Goal: Complete application form

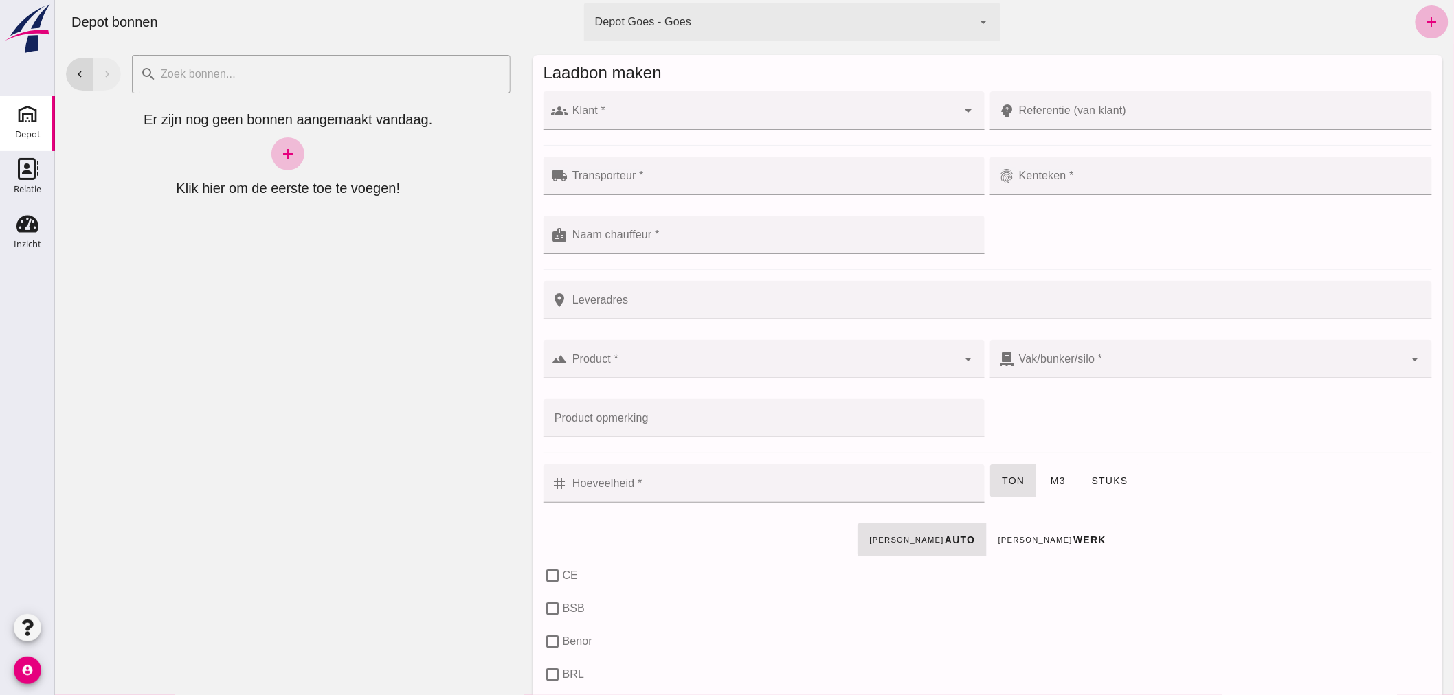
click at [1425, 17] on icon "add" at bounding box center [1431, 22] width 16 height 16
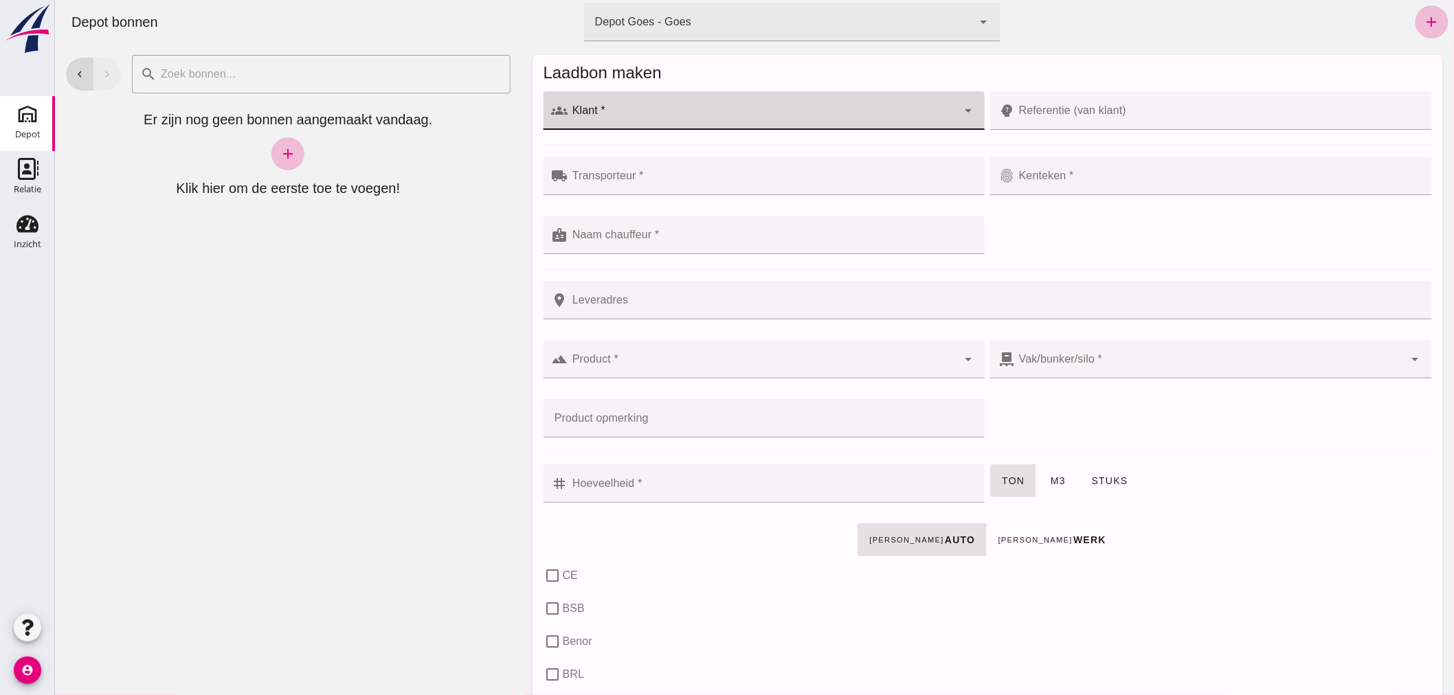
click input "Klant *"
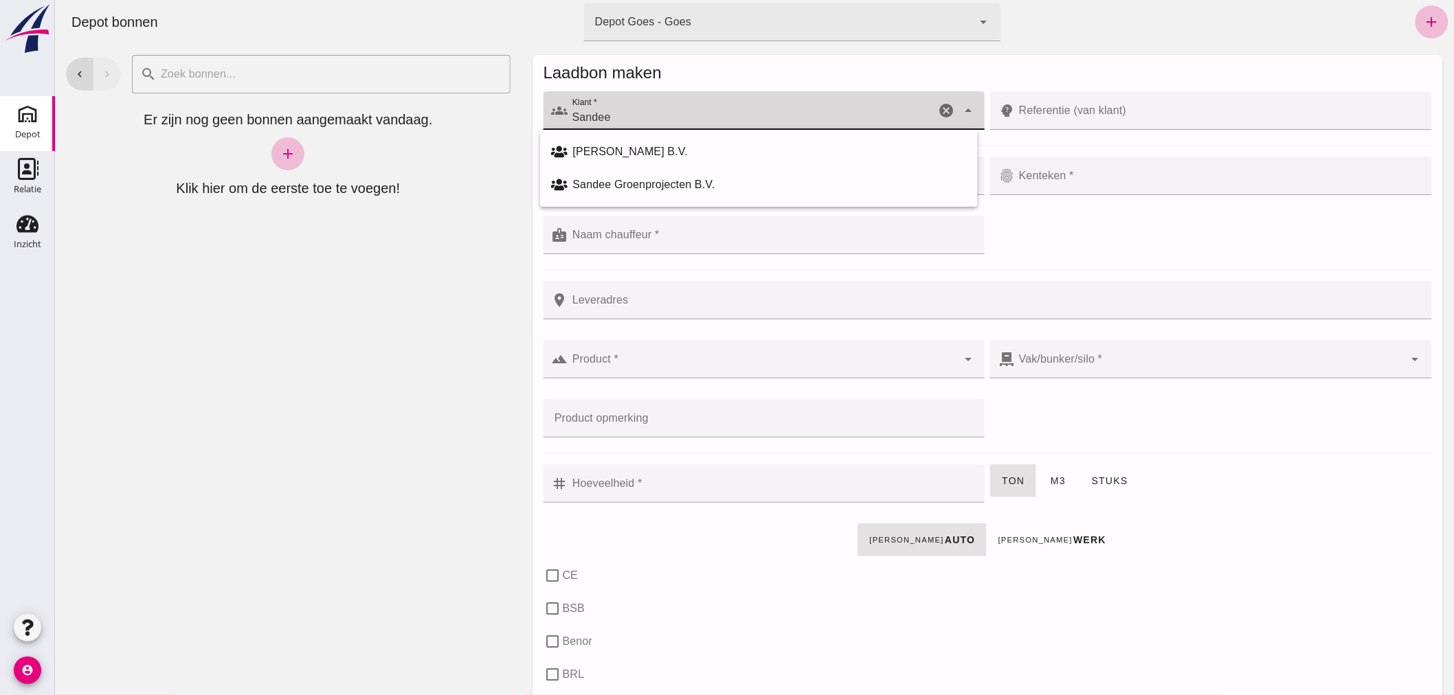
click input "Sandee"
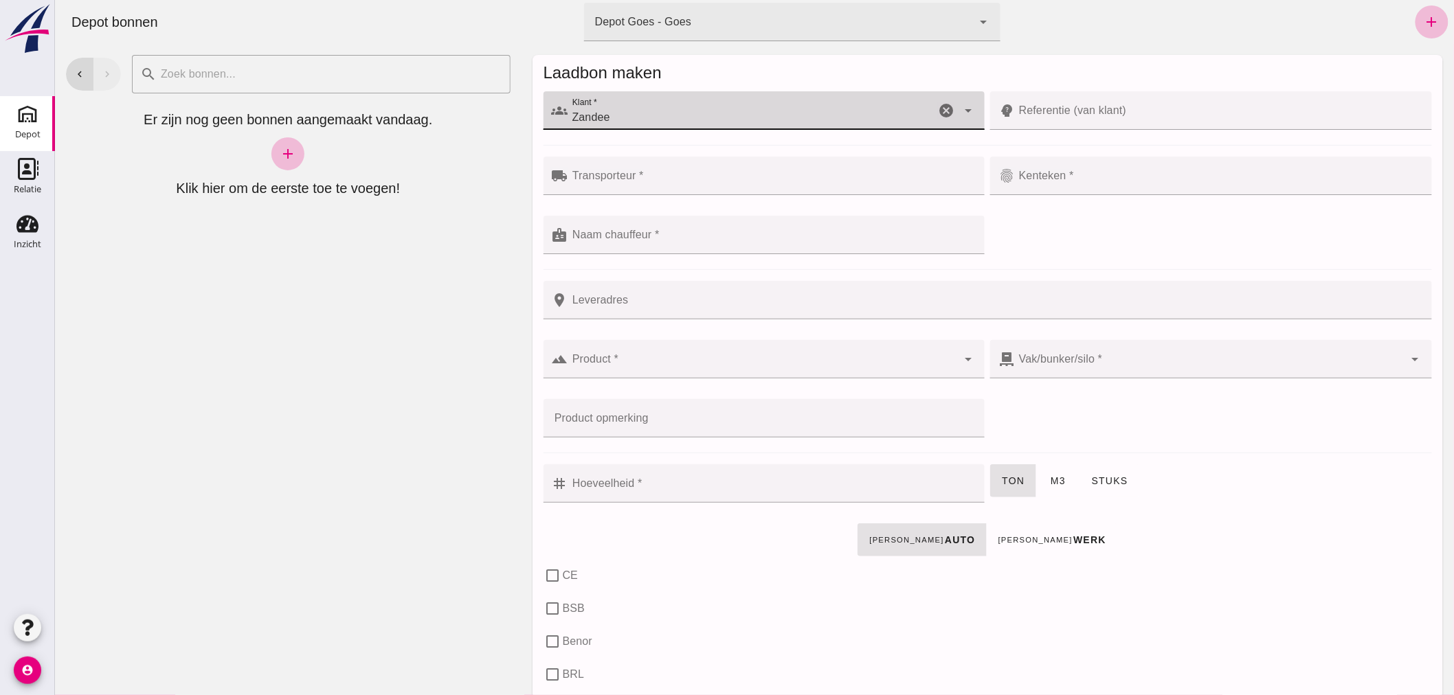
click input "Zandee"
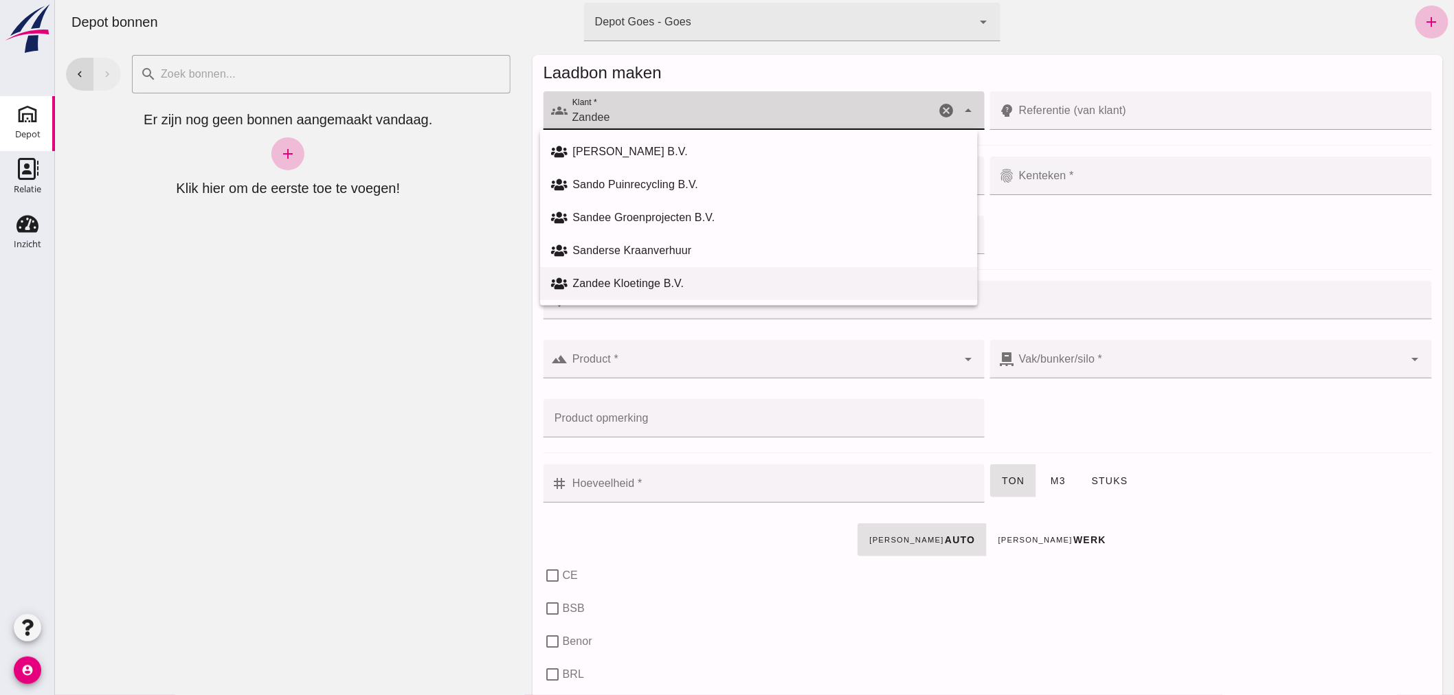
click at [618, 279] on div "Zandee Kloetinge B.V." at bounding box center [769, 283] width 394 height 16
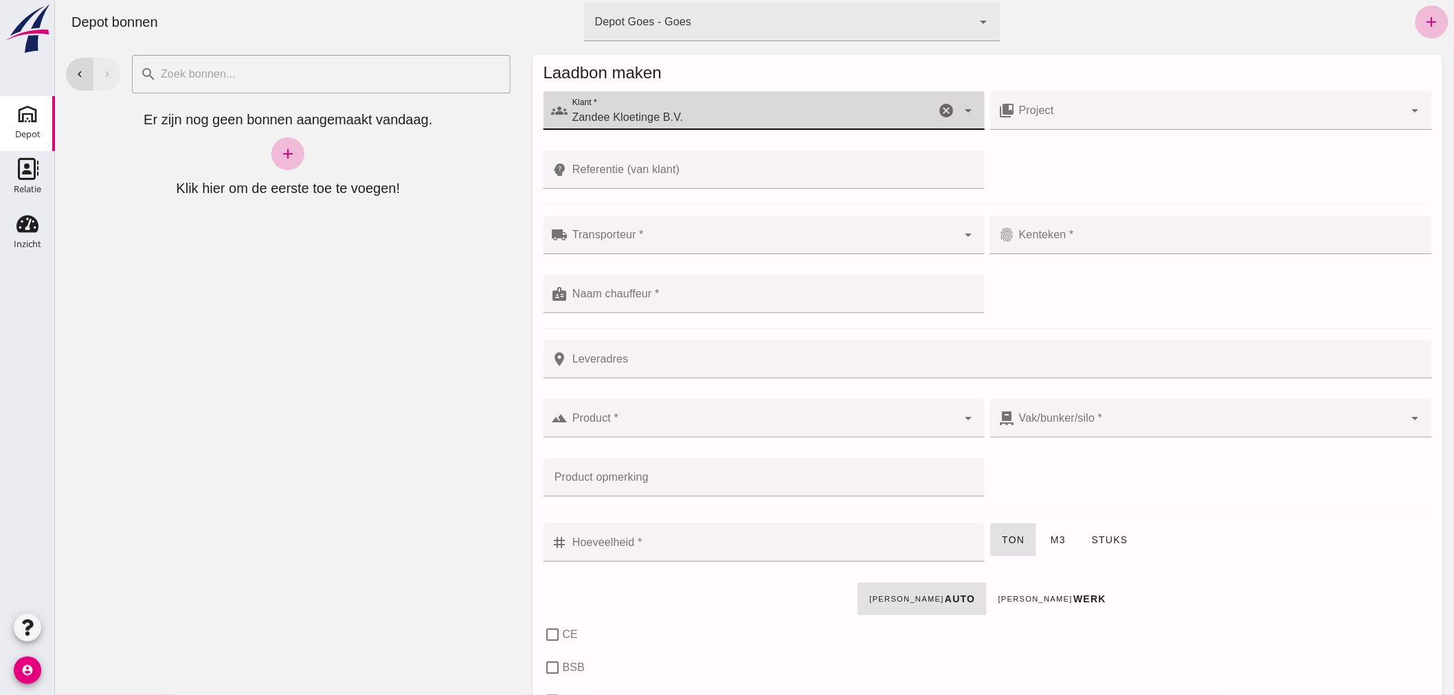
type input "Zandee Kloetinge B.V."
click div
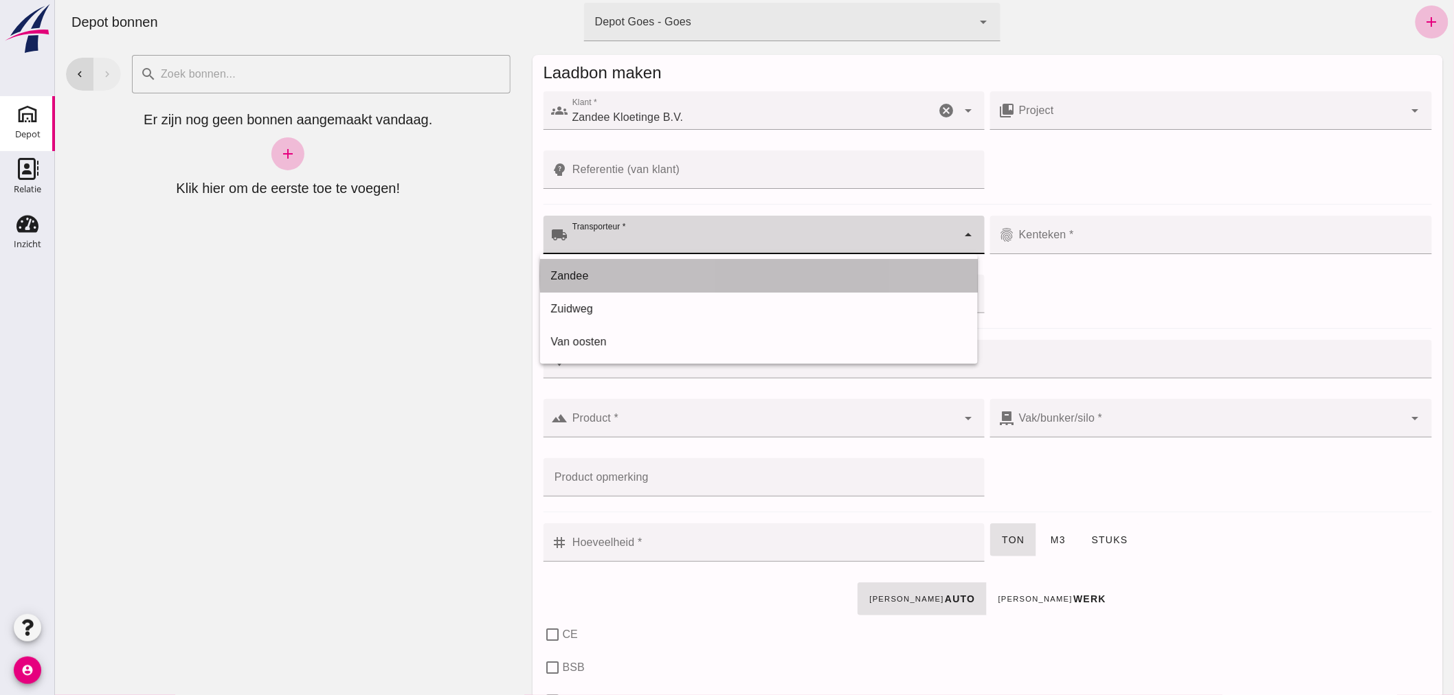
click at [618, 270] on div "Zandee" at bounding box center [758, 276] width 416 height 16
type input "Zandee"
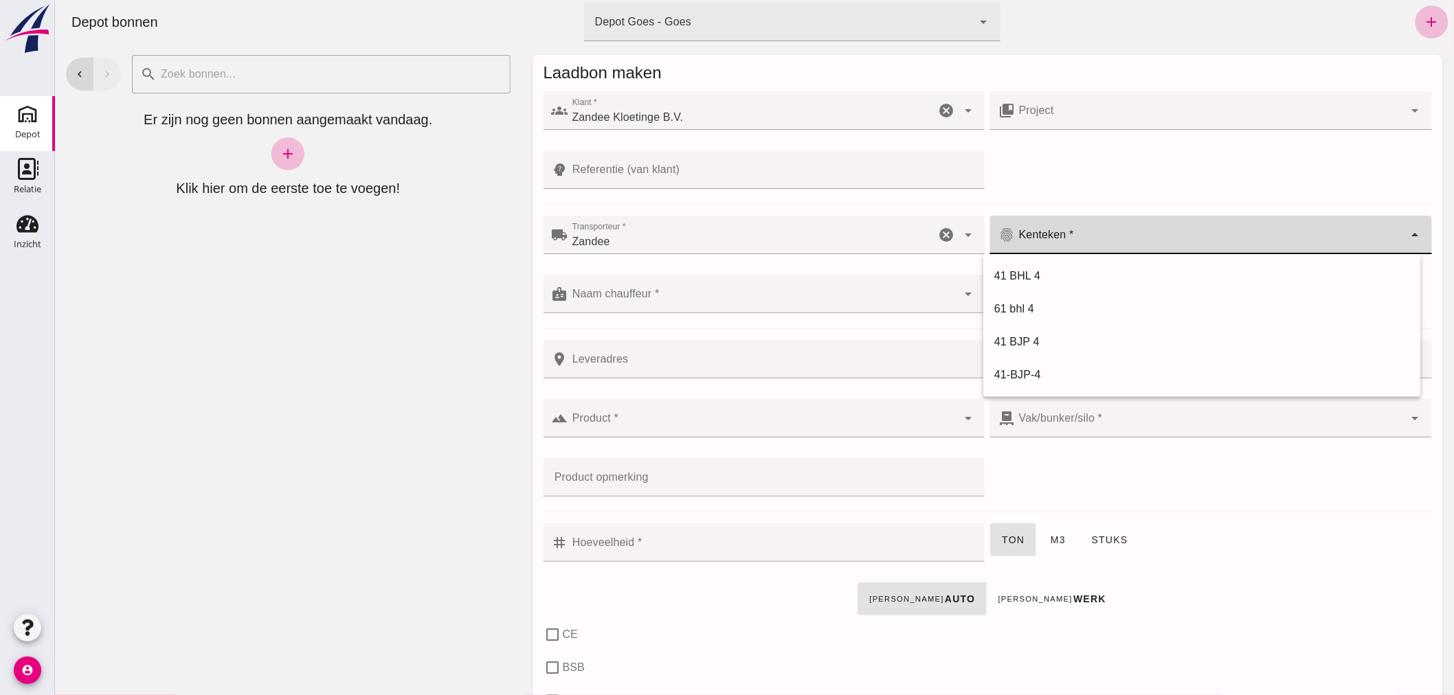
click input "Kenteken *"
click div
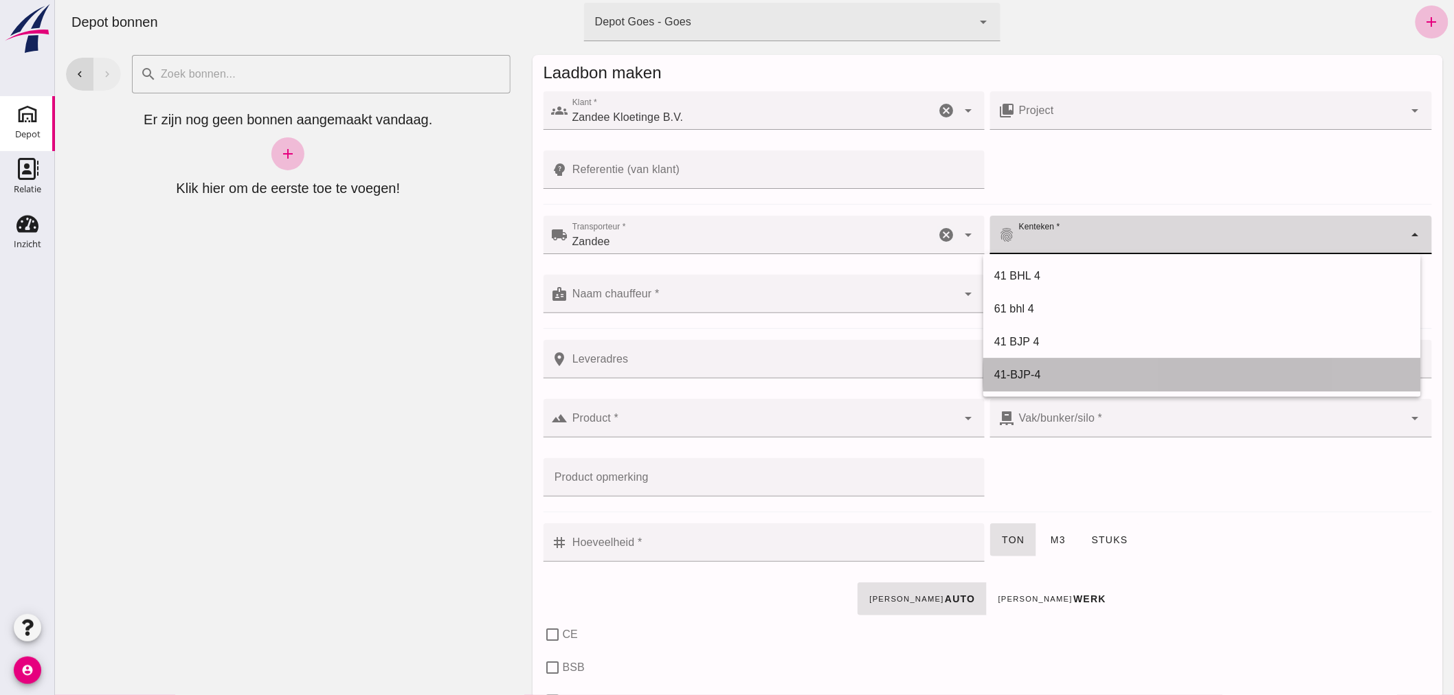
click at [1044, 367] on div "41-BJP-4" at bounding box center [1201, 375] width 416 height 16
type input "41-BJP-4"
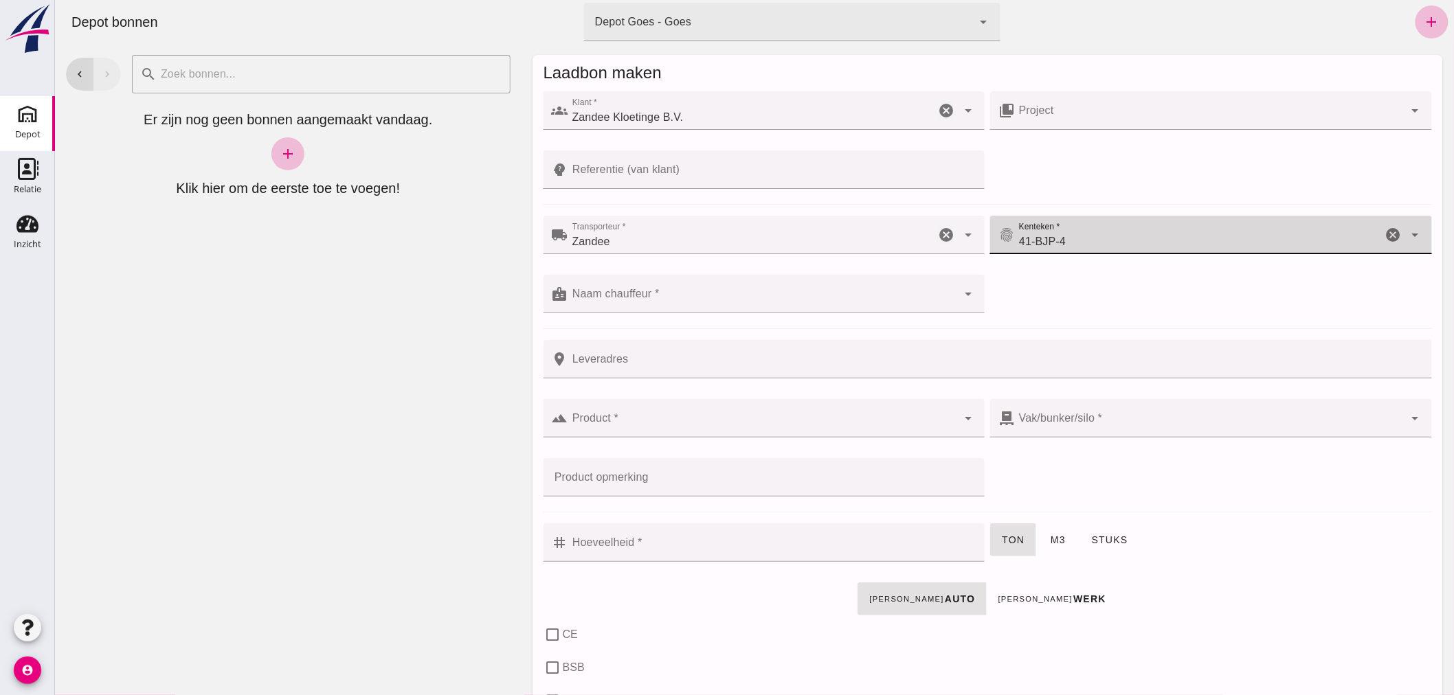
click input "Naam chauffeur *"
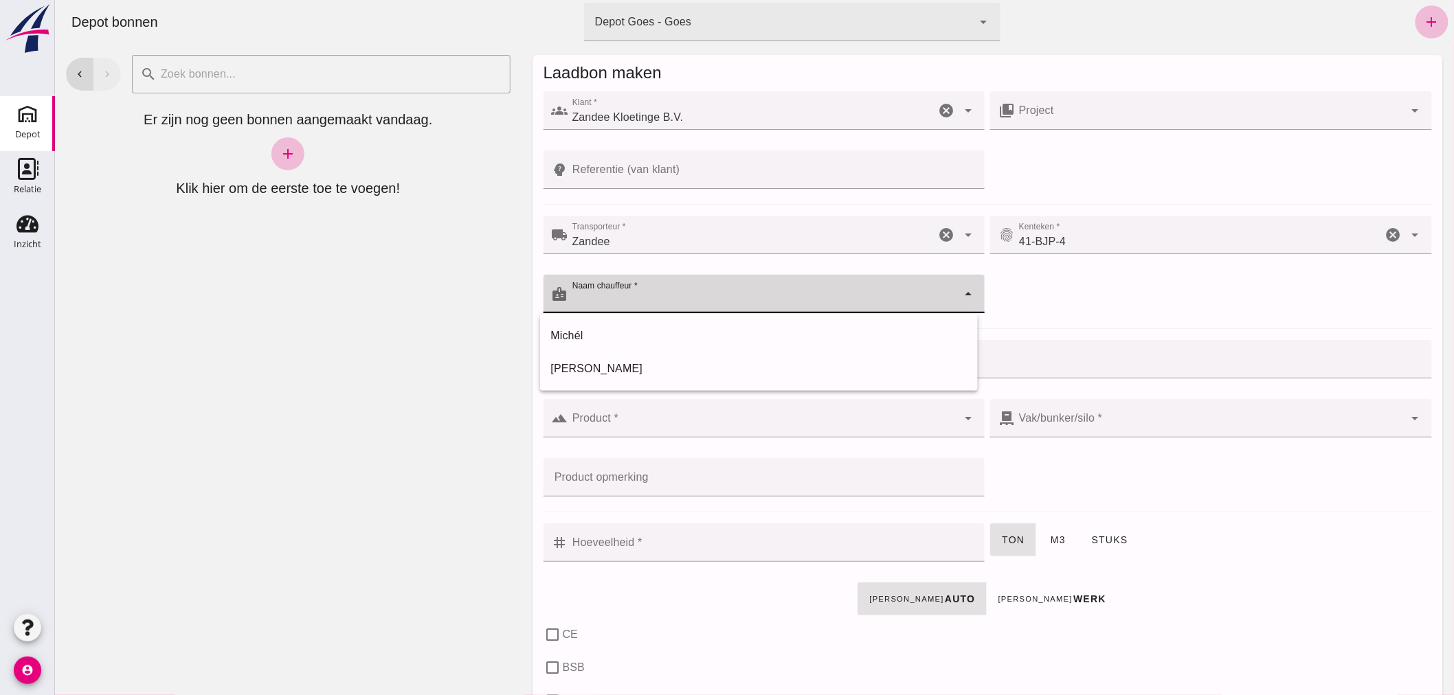
drag, startPoint x: 634, startPoint y: 366, endPoint x: 640, endPoint y: 361, distance: 7.3
click at [635, 366] on div "[PERSON_NAME]" at bounding box center [758, 369] width 416 height 16
type input "[PERSON_NAME]"
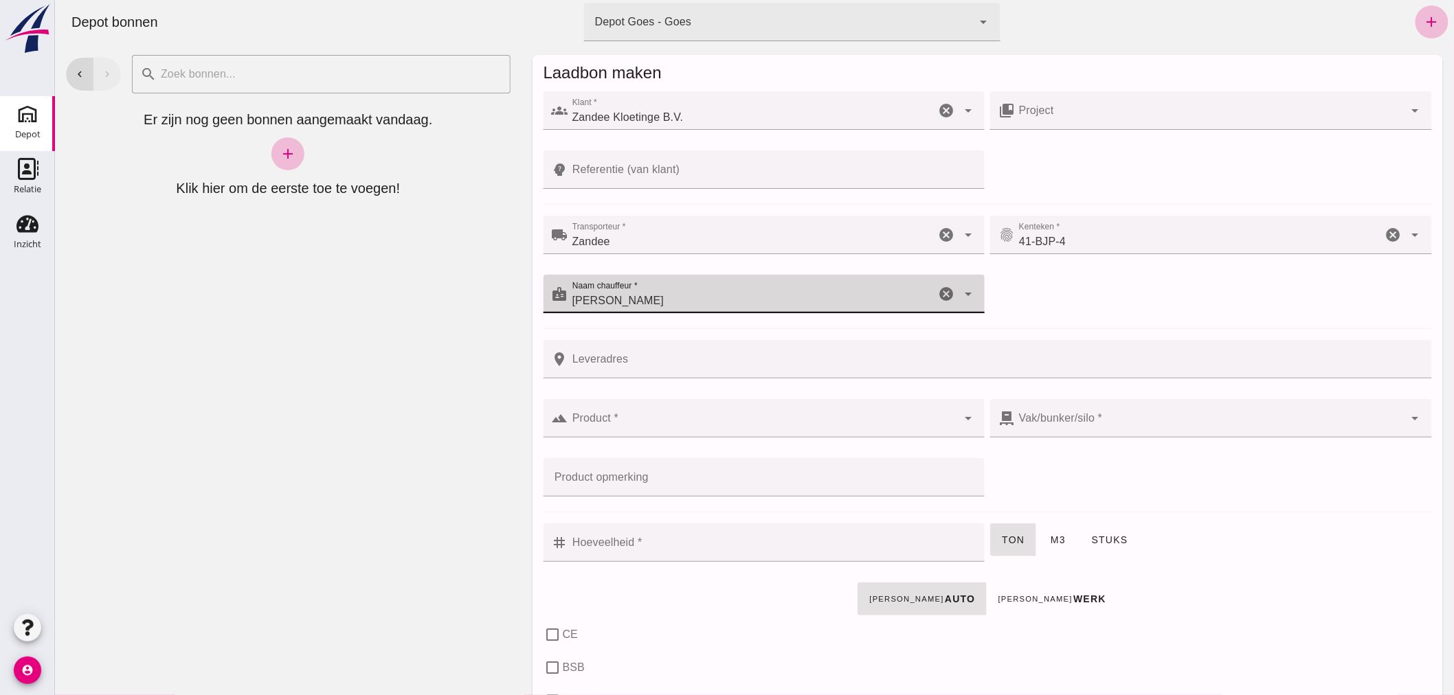
click input "Leveradres"
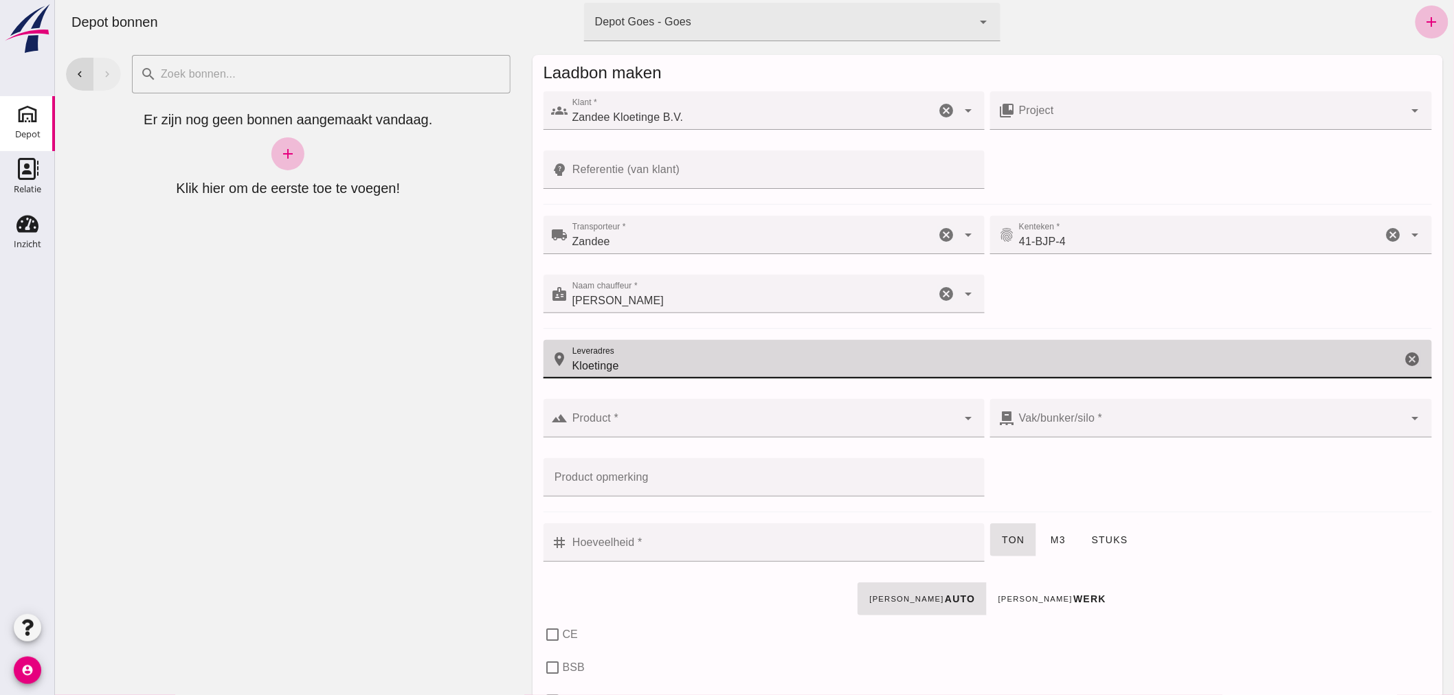
type input "Kloetinge"
click input "Product *"
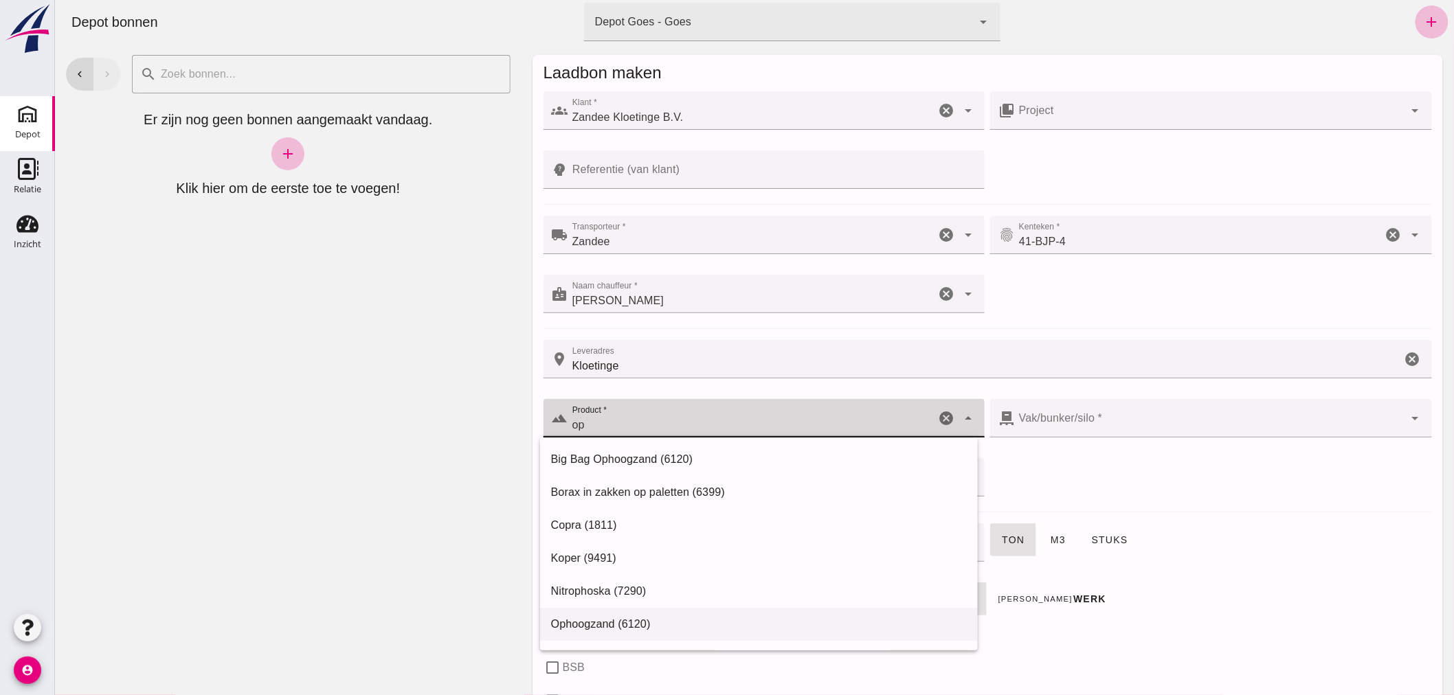
click at [611, 617] on div "Ophoogzand (6120)" at bounding box center [758, 624] width 416 height 16
type input "Ophoogzand (6120)"
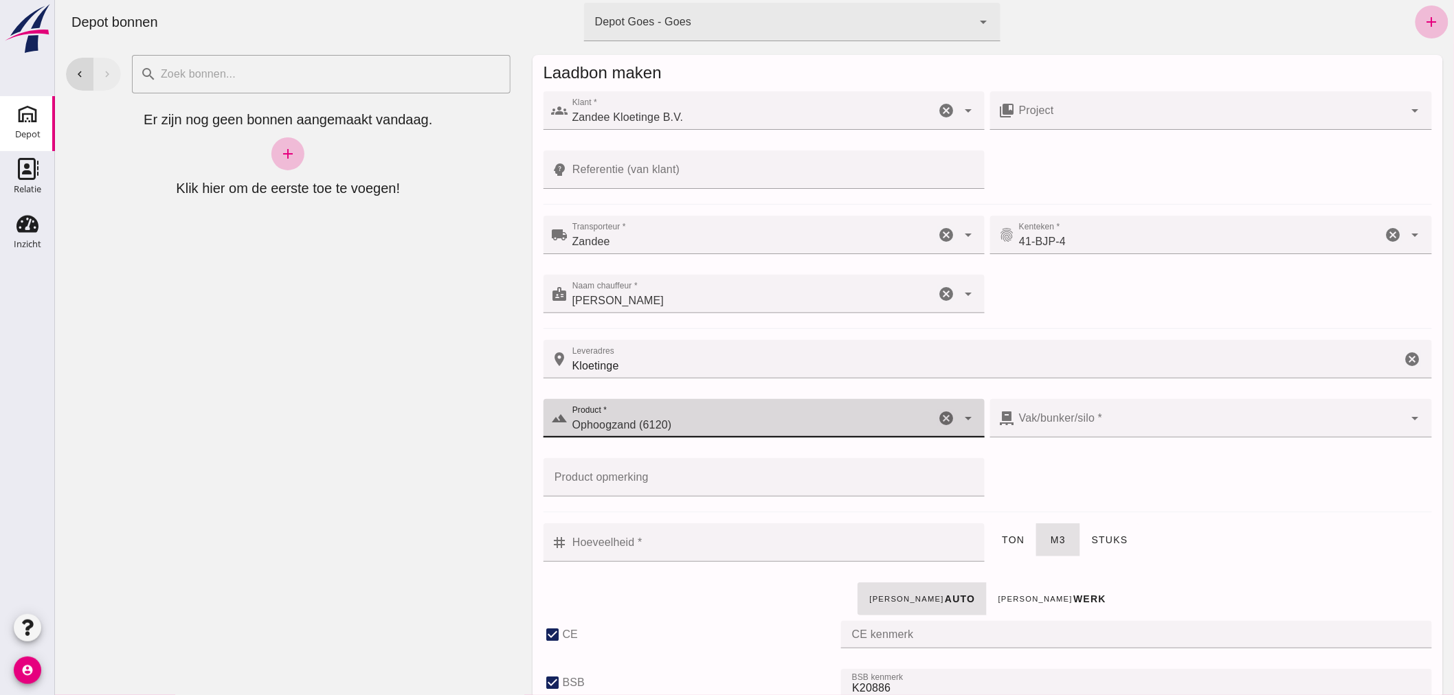
type input "38"
checkbox input "true"
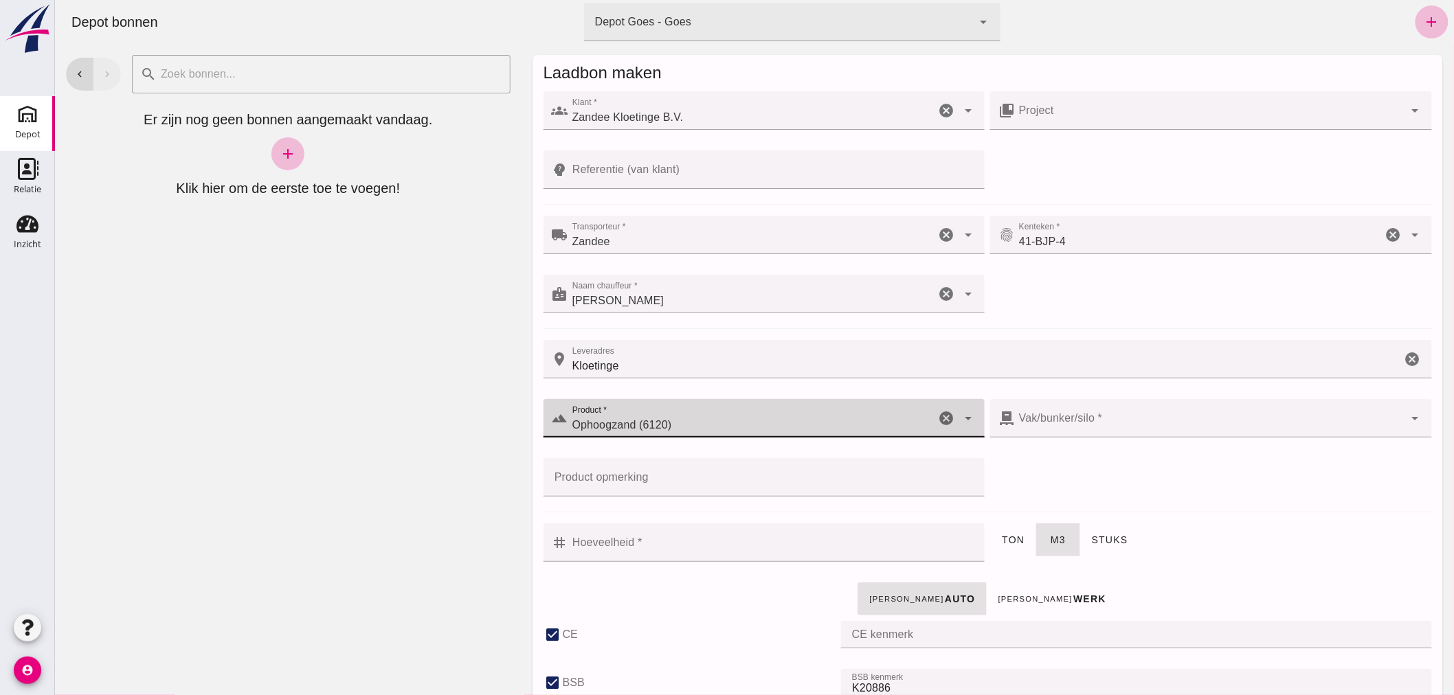
checkbox input "true"
type input "40"
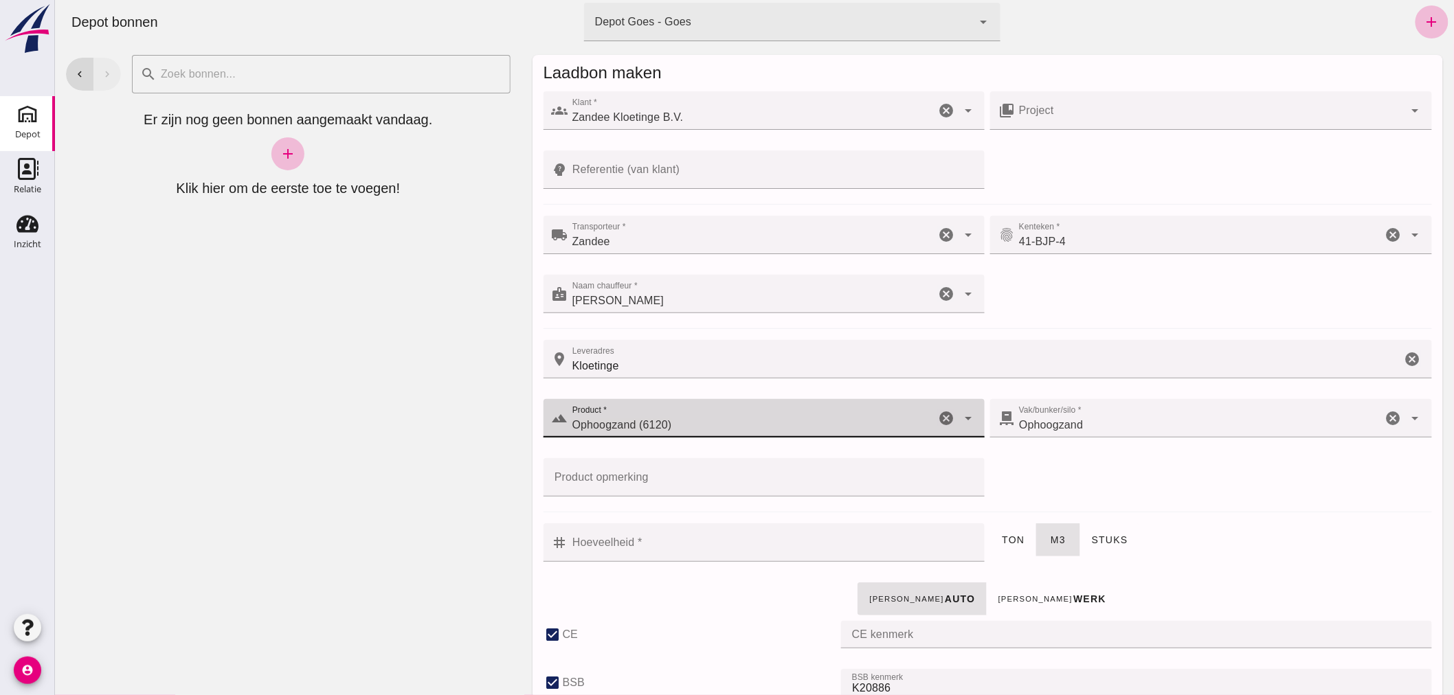
type input "Ophoogzand (6120)"
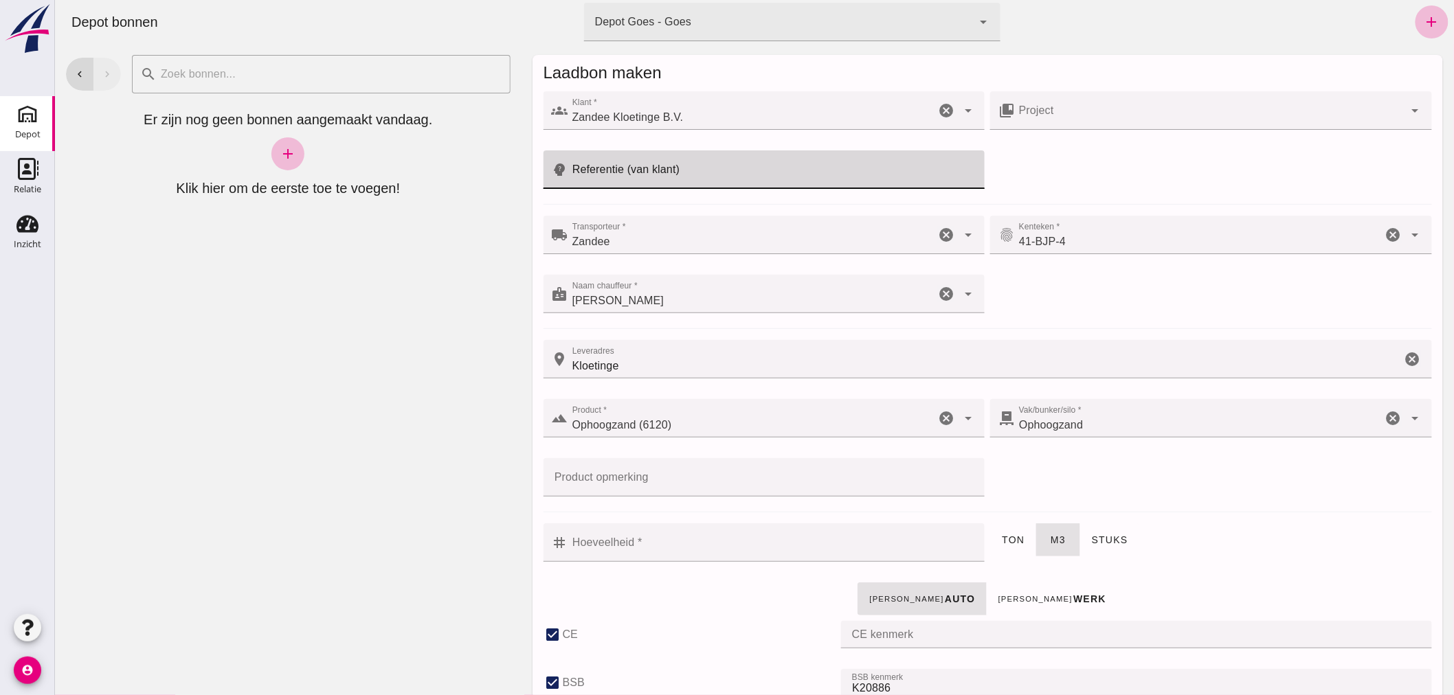
click input "Referentie (van klant)"
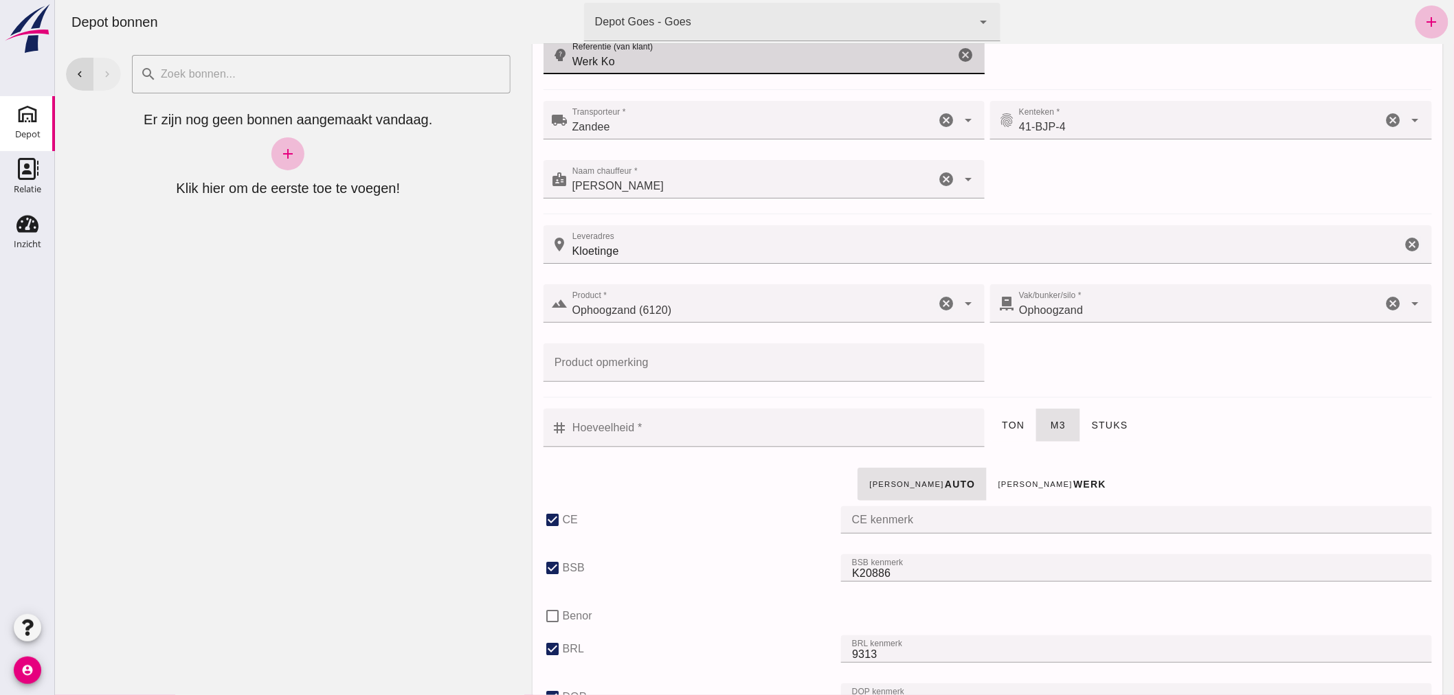
scroll to position [153, 0]
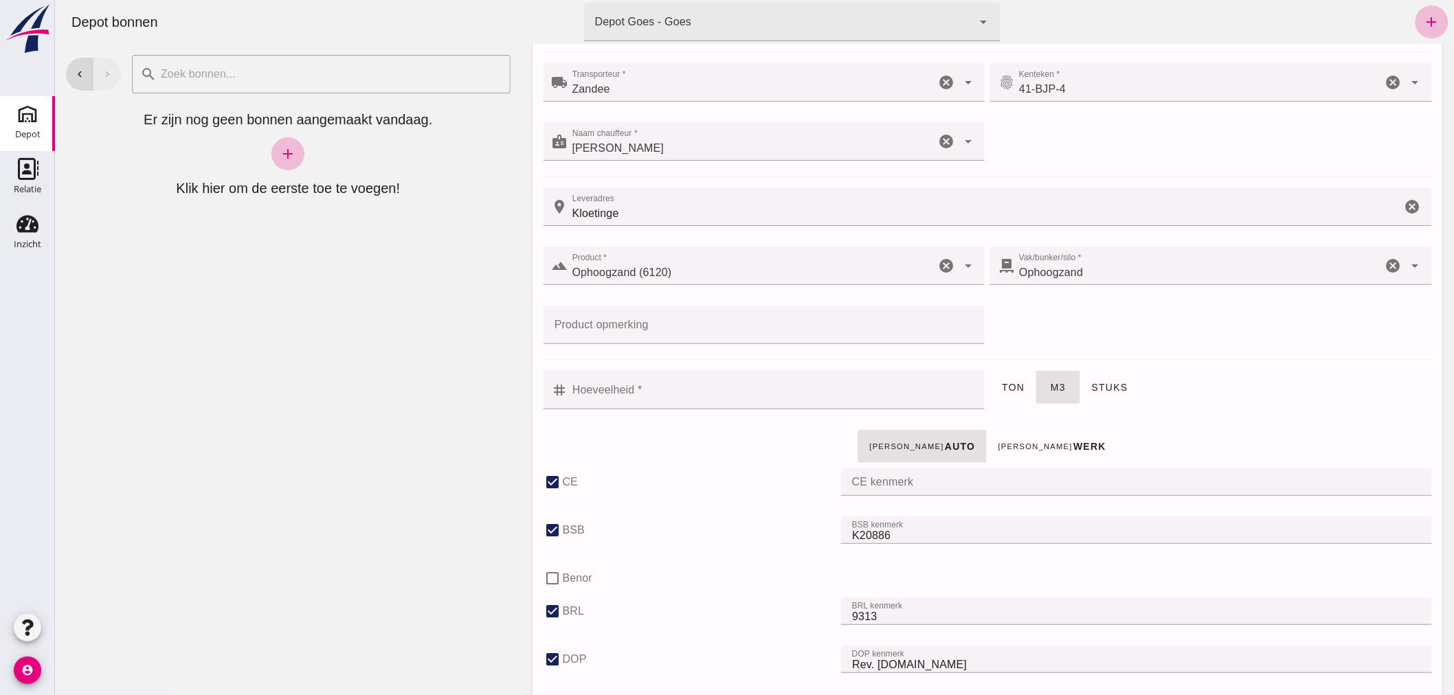
type input "Werk Ko"
click input "Hoeveelheid *"
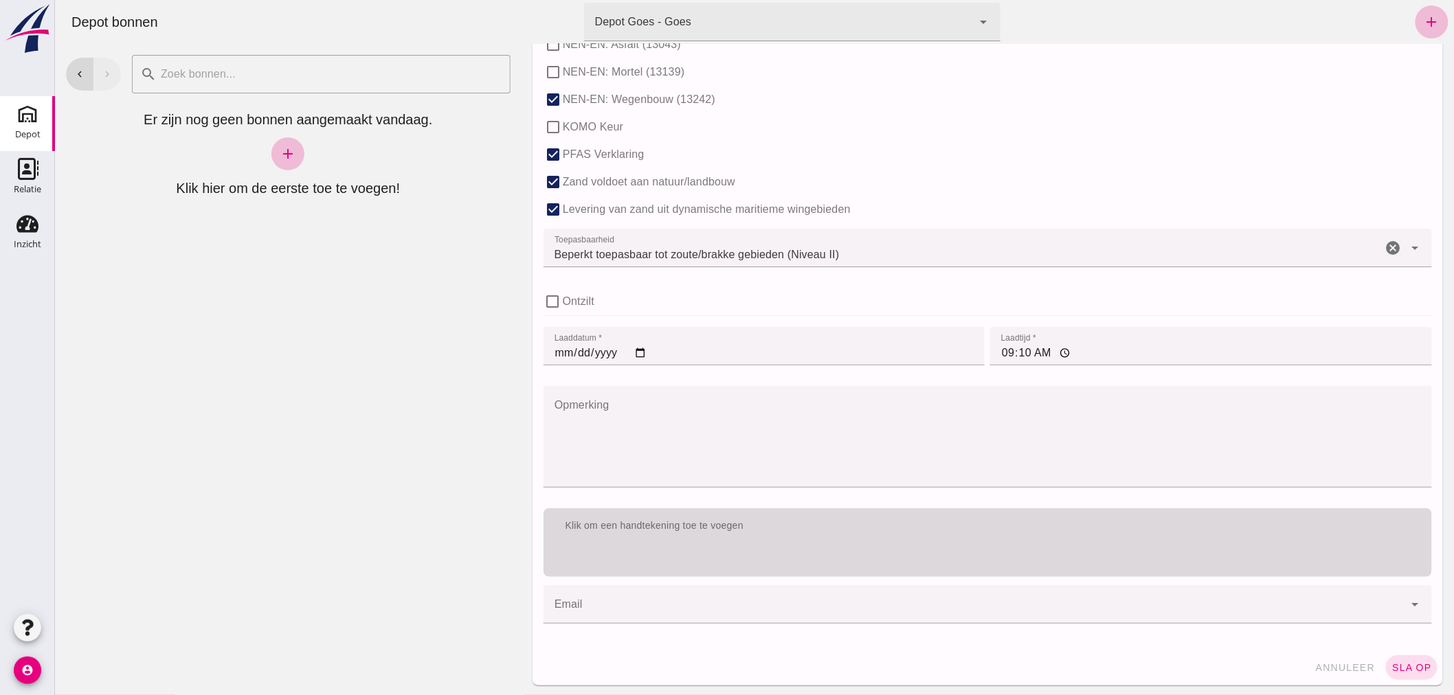
scroll to position [844, 0]
type input "11"
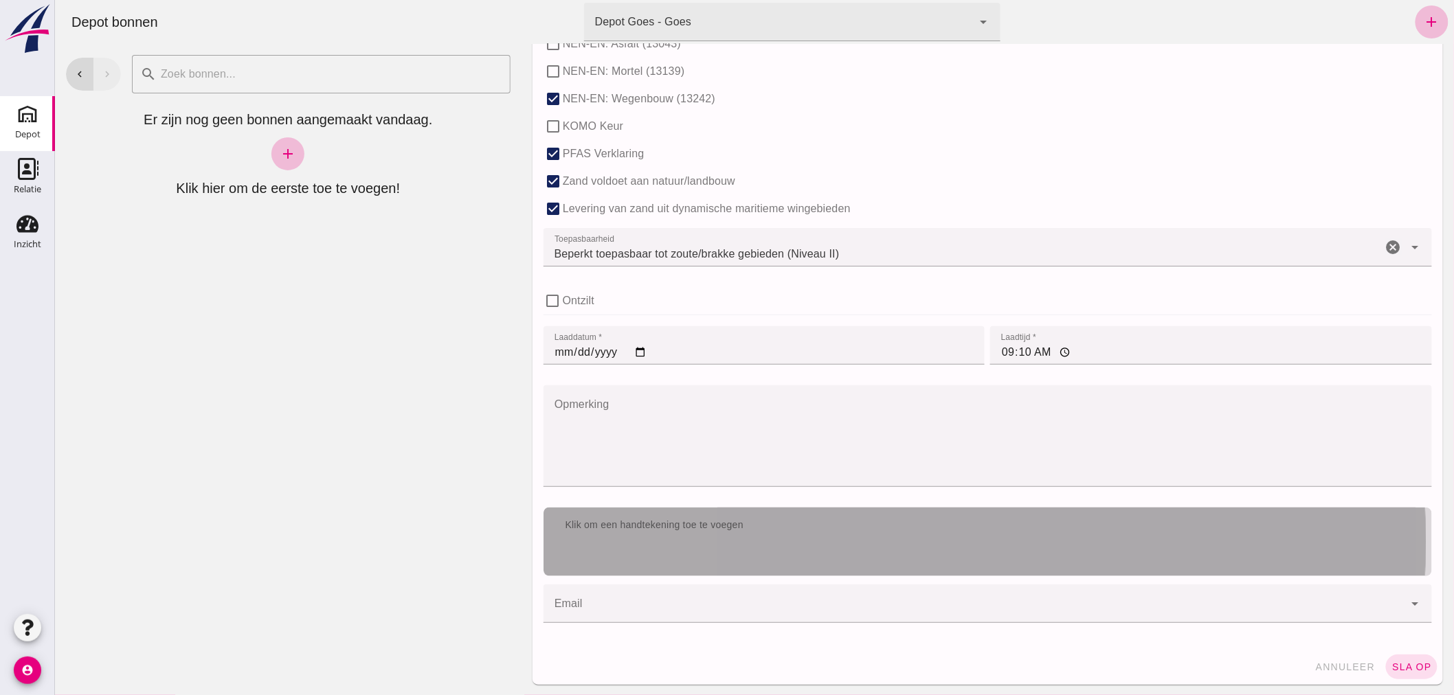
click div "Klik om een handtekening toe te voegen"
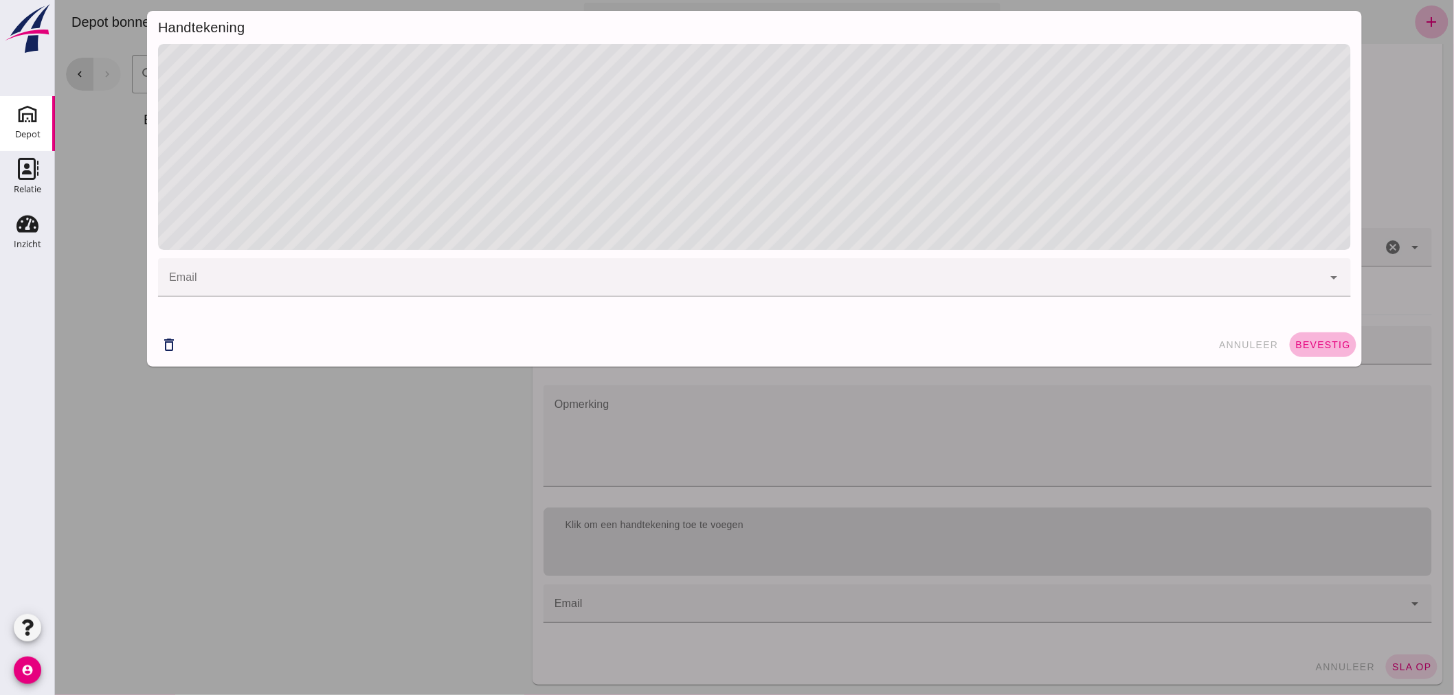
click span "bevestig"
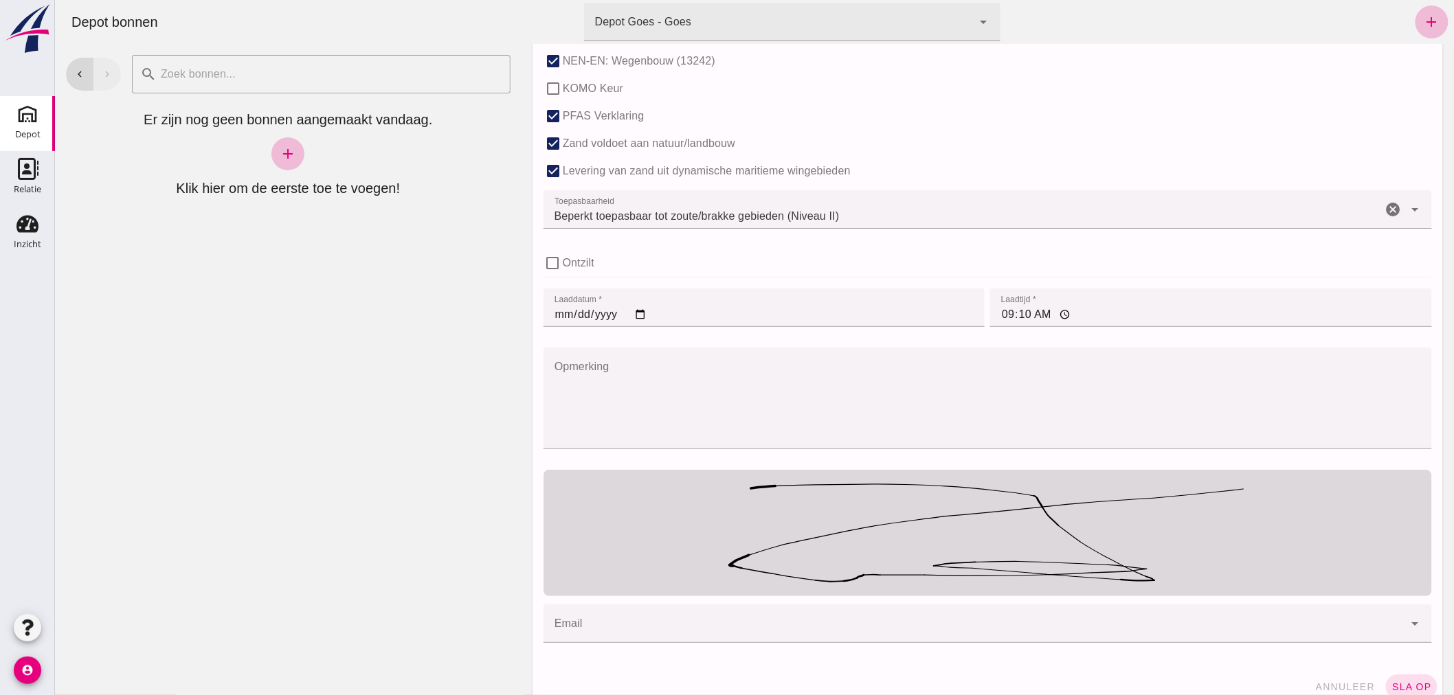
scroll to position [902, 0]
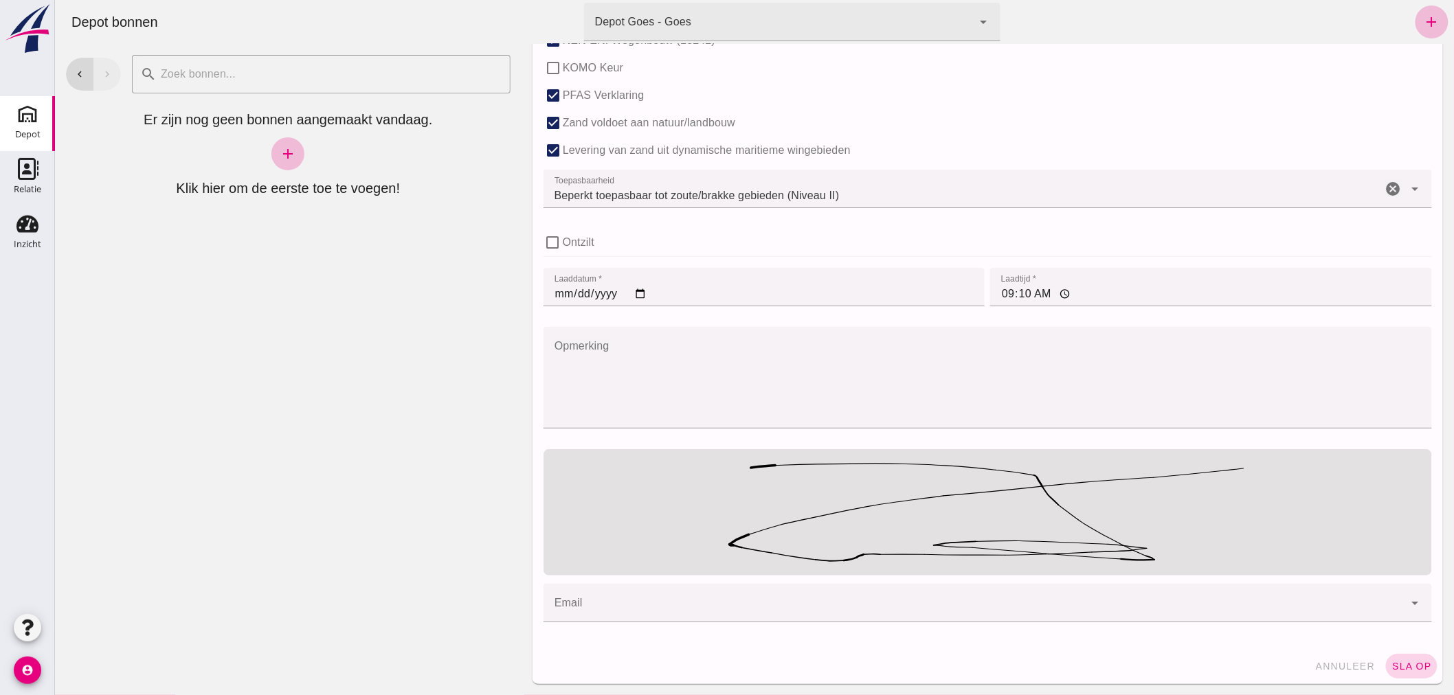
click span "sla op"
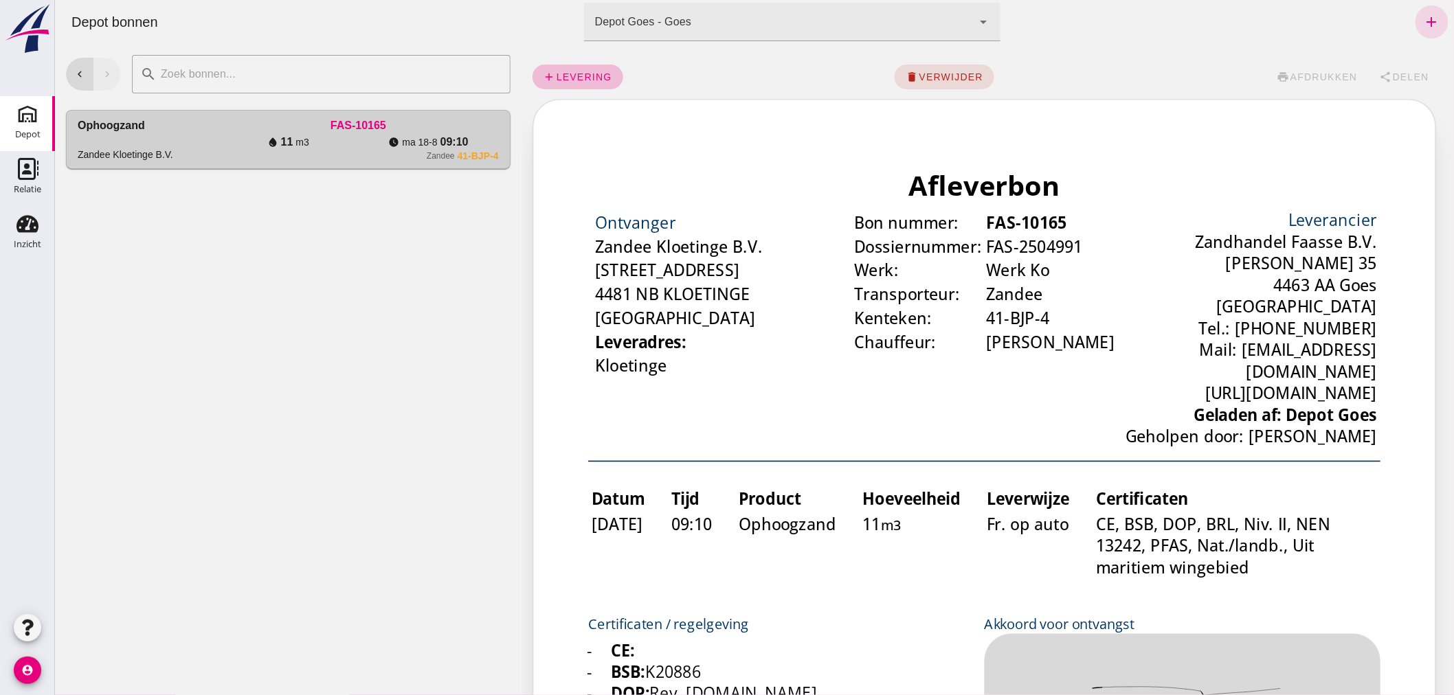
scroll to position [0, 0]
